Goal: Information Seeking & Learning: Learn about a topic

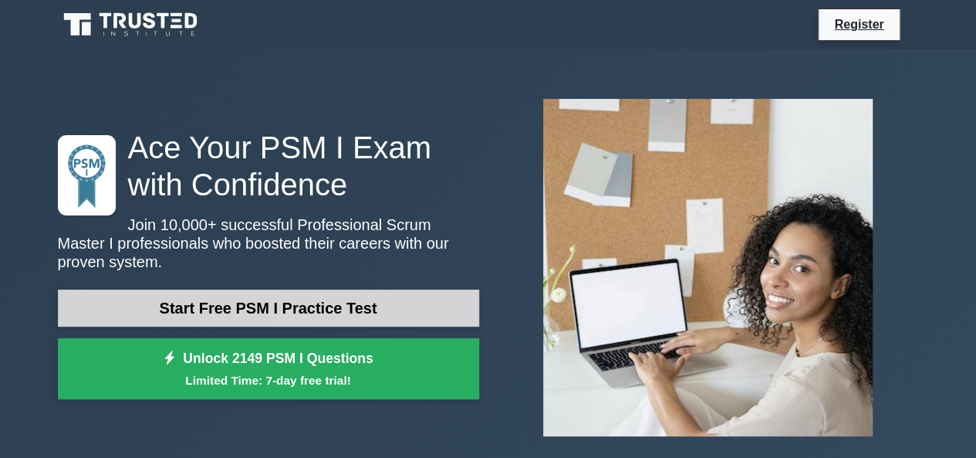
click at [326, 294] on link "Start Free PSM I Practice Test" at bounding box center [268, 307] width 421 height 37
